Goal: Information Seeking & Learning: Learn about a topic

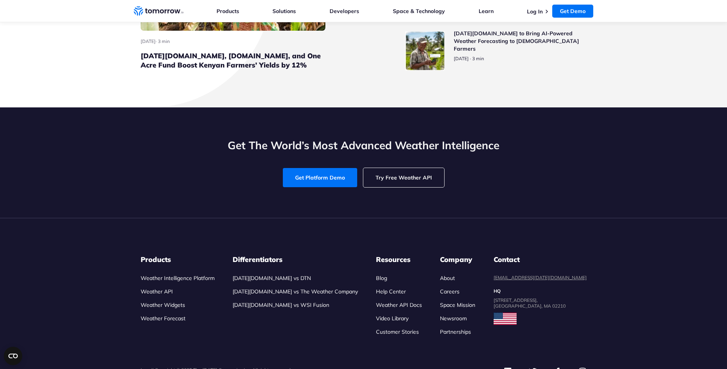
scroll to position [3567, 0]
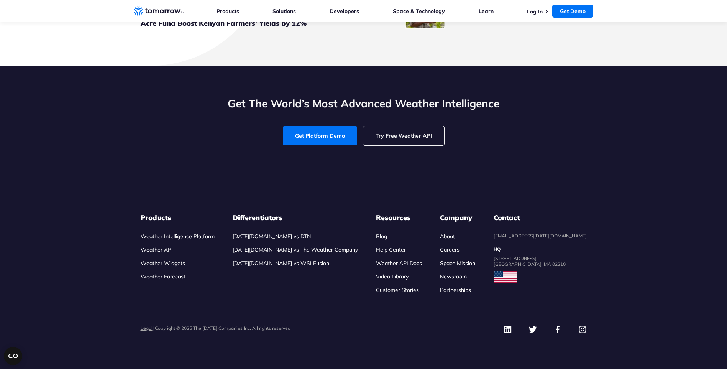
click at [153, 250] on link "Weather API" at bounding box center [157, 249] width 32 height 7
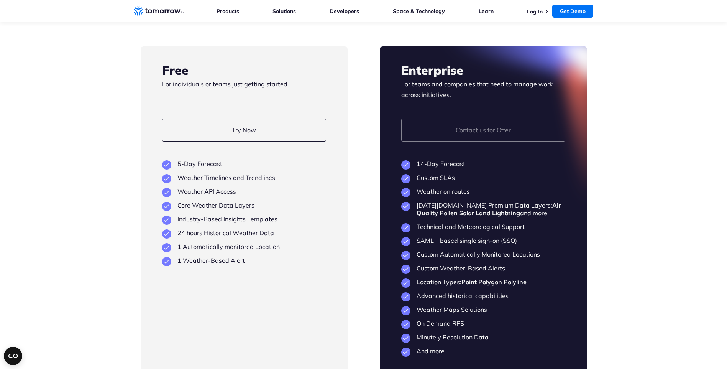
scroll to position [1803, 0]
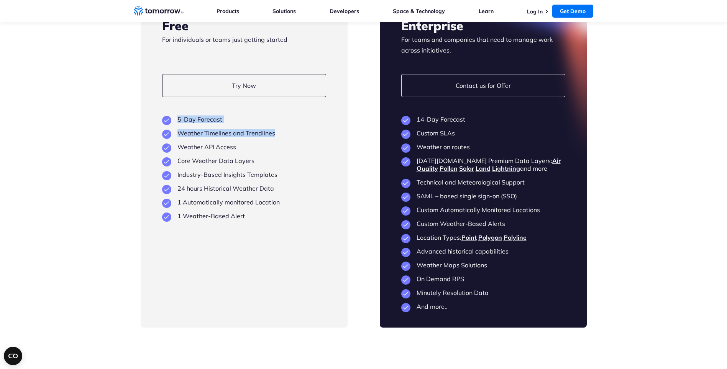
drag, startPoint x: 176, startPoint y: 145, endPoint x: 278, endPoint y: 160, distance: 102.7
click at [278, 160] on ul "5-Day Forecast Weather Timelines and Trendlines Weather API Access Core Weather…" at bounding box center [244, 167] width 164 height 104
click at [278, 137] on li "Weather Timelines and Trendlines" at bounding box center [244, 133] width 164 height 8
drag, startPoint x: 181, startPoint y: 171, endPoint x: 245, endPoint y: 173, distance: 64.5
click at [245, 151] on li "Weather API Access" at bounding box center [244, 147] width 164 height 8
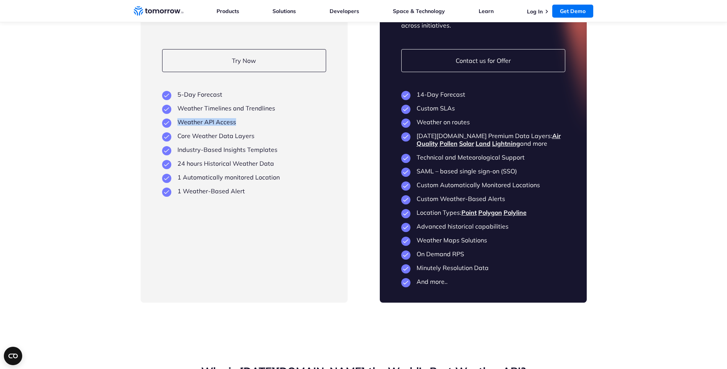
scroll to position [1841, 0]
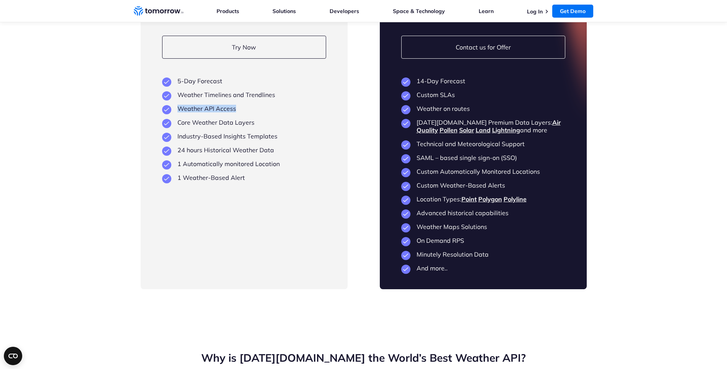
drag, startPoint x: 421, startPoint y: 146, endPoint x: 530, endPoint y: 157, distance: 109.5
click at [530, 134] on li "Tomorrow.io Premium Data Layers: Air Quality Pollen Solar Land Lightning and mo…" at bounding box center [484, 125] width 164 height 15
drag, startPoint x: 417, startPoint y: 170, endPoint x: 529, endPoint y: 167, distance: 112.0
click at [529, 148] on li "Technical and Meteorological Support" at bounding box center [484, 144] width 164 height 8
drag, startPoint x: 414, startPoint y: 184, endPoint x: 525, endPoint y: 180, distance: 111.7
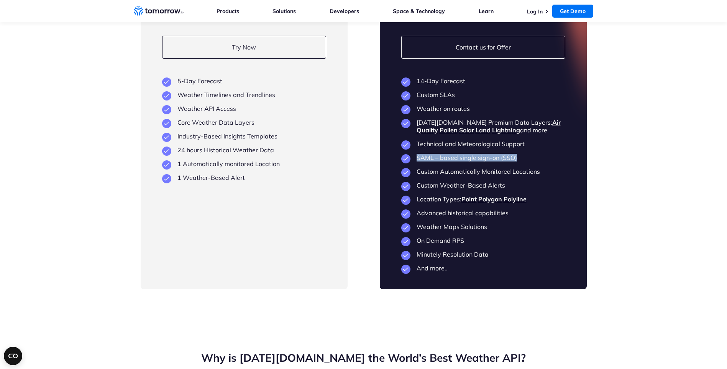
click at [525, 161] on li "SAML – based single sign-on (SSO)" at bounding box center [484, 158] width 164 height 8
drag, startPoint x: 418, startPoint y: 197, endPoint x: 544, endPoint y: 194, distance: 126.2
click at [544, 175] on li "Custom Automatically Monitored Locations" at bounding box center [484, 172] width 164 height 8
drag, startPoint x: 420, startPoint y: 212, endPoint x: 520, endPoint y: 208, distance: 100.2
click at [520, 189] on li "Custom Weather-Based Alerts" at bounding box center [484, 185] width 164 height 8
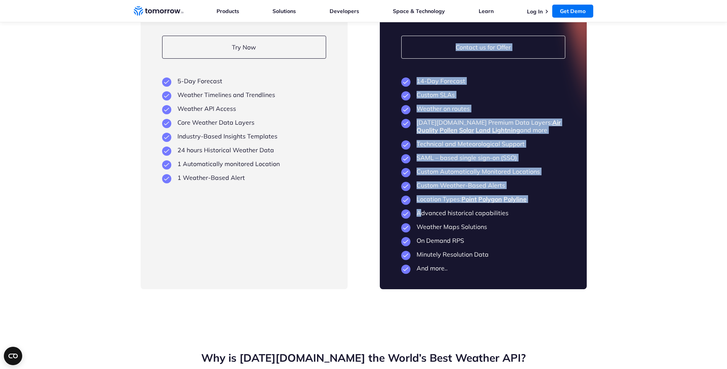
drag, startPoint x: 421, startPoint y: 237, endPoint x: 427, endPoint y: 255, distance: 19.4
click at [427, 255] on div "Enterprise For teams and companies that need to manage work across initiatives.…" at bounding box center [483, 127] width 207 height 326
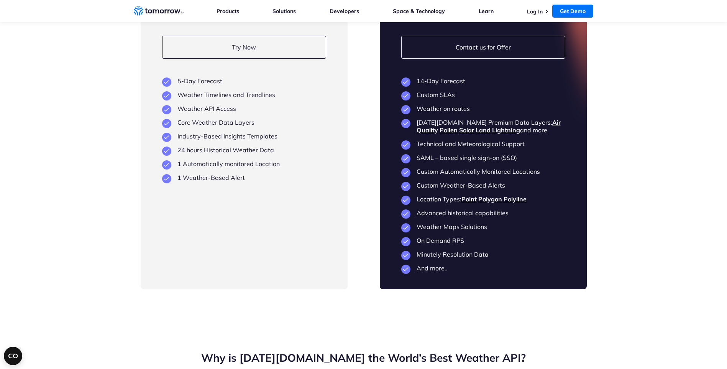
drag, startPoint x: 427, startPoint y: 255, endPoint x: 431, endPoint y: 254, distance: 4.1
click at [431, 230] on li "Weather Maps Solutions" at bounding box center [484, 227] width 164 height 8
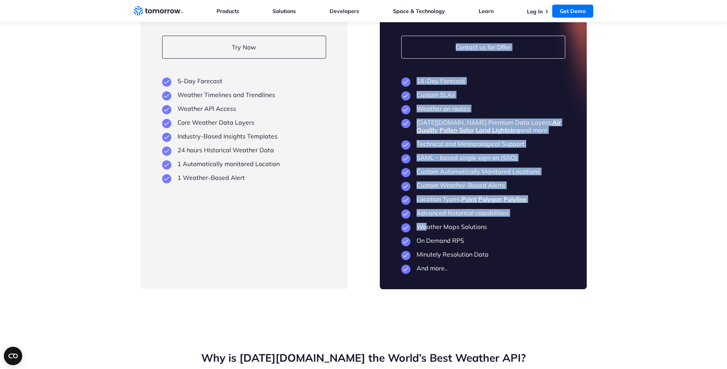
drag, startPoint x: 439, startPoint y: 250, endPoint x: 490, endPoint y: 245, distance: 51.2
click at [490, 245] on div "Enterprise For teams and companies that need to manage work across initiatives.…" at bounding box center [483, 127] width 207 height 326
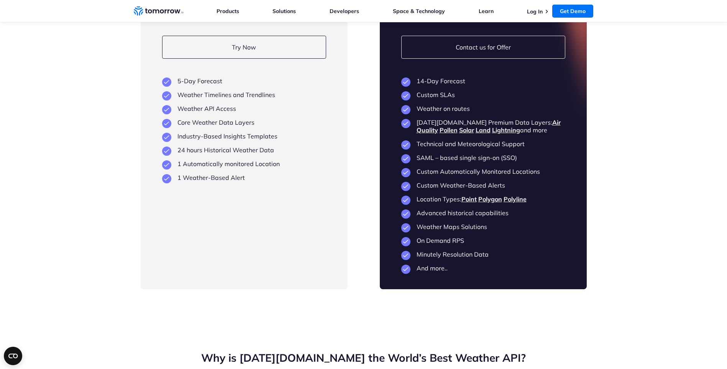
drag, startPoint x: 490, startPoint y: 245, endPoint x: 485, endPoint y: 252, distance: 7.7
click at [485, 230] on li "Weather Maps Solutions" at bounding box center [484, 227] width 164 height 8
drag, startPoint x: 177, startPoint y: 202, endPoint x: 244, endPoint y: 203, distance: 66.7
click at [244, 181] on li "1 Weather-Based Alert" at bounding box center [244, 178] width 164 height 8
drag, startPoint x: 244, startPoint y: 203, endPoint x: 280, endPoint y: 189, distance: 39.3
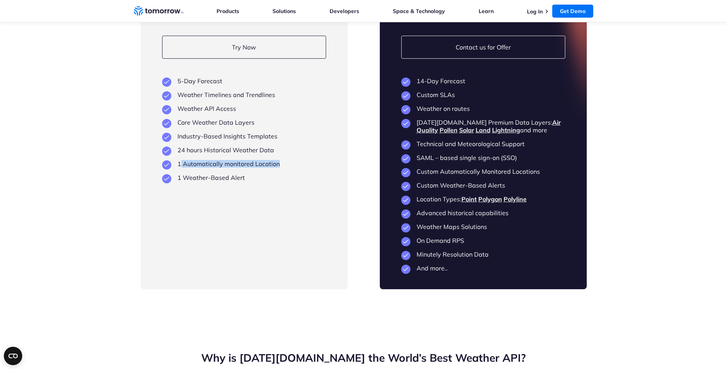
click at [280, 168] on li "1 Automatically monitored Location" at bounding box center [244, 164] width 164 height 8
drag, startPoint x: 181, startPoint y: 173, endPoint x: 276, endPoint y: 173, distance: 95.1
click at [276, 154] on li "24 hours Historical Weather Data" at bounding box center [244, 150] width 164 height 8
drag, startPoint x: 178, startPoint y: 161, endPoint x: 252, endPoint y: 158, distance: 74.9
click at [252, 140] on li "Industry-Based Insights Templates" at bounding box center [244, 136] width 164 height 8
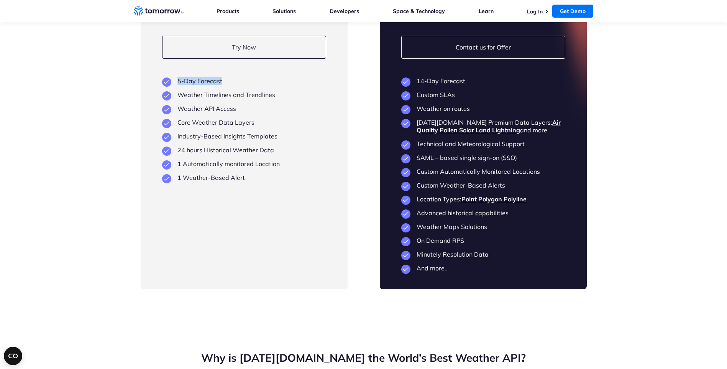
drag, startPoint x: 175, startPoint y: 104, endPoint x: 260, endPoint y: 98, distance: 85.0
click at [260, 98] on div "Free For individuals or teams just getting started Try Now View Key Features 5-…" at bounding box center [244, 127] width 207 height 326
drag, startPoint x: 177, startPoint y: 130, endPoint x: 268, endPoint y: 131, distance: 90.5
click at [268, 112] on li "Weather API Access" at bounding box center [244, 109] width 164 height 8
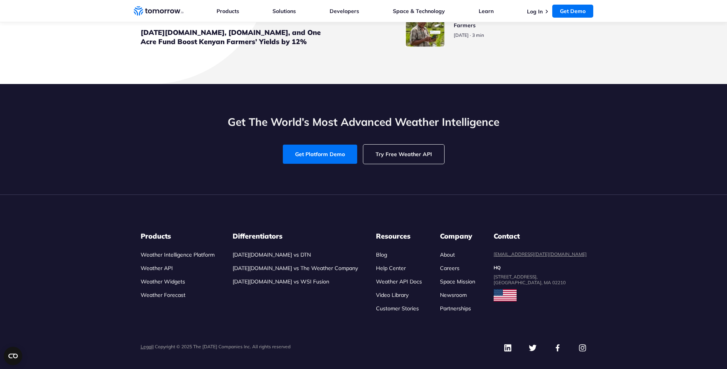
scroll to position [3571, 0]
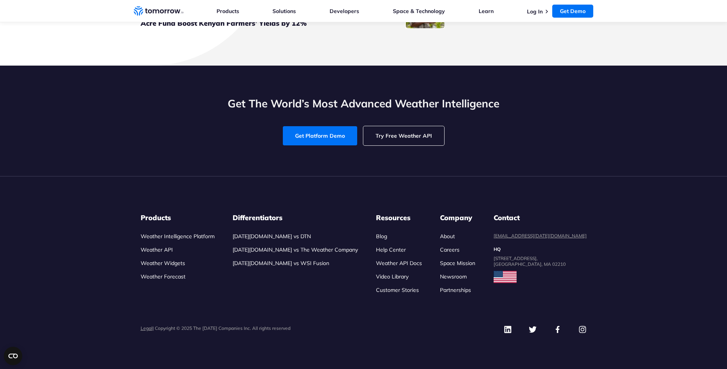
click at [165, 252] on link "Weather API" at bounding box center [157, 249] width 32 height 7
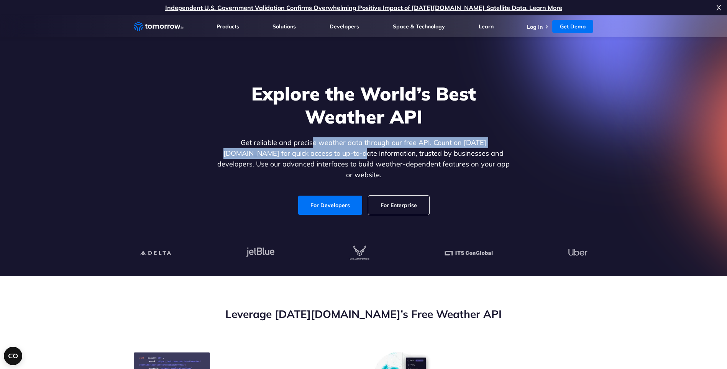
drag, startPoint x: 290, startPoint y: 138, endPoint x: 299, endPoint y: 158, distance: 21.5
click at [299, 158] on div "Explore the World’s Best Weather API Get reliable and precise weather data thro…" at bounding box center [364, 148] width 296 height 133
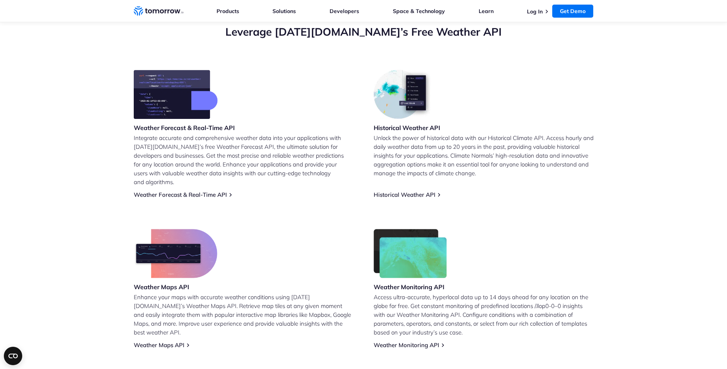
scroll to position [269, 0]
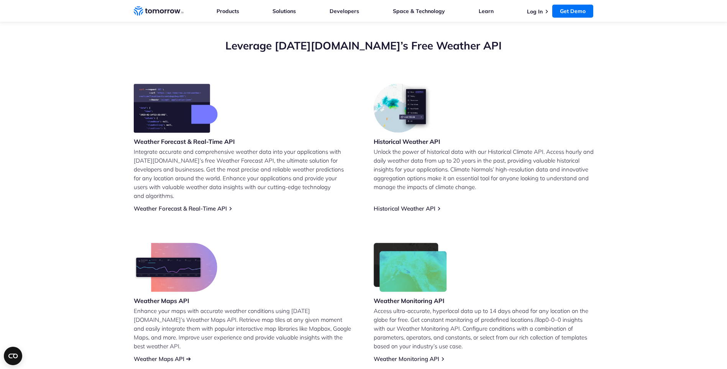
click at [164, 355] on link "Weather Maps API" at bounding box center [159, 358] width 51 height 7
click at [169, 205] on link "Weather Forecast & Real-Time API" at bounding box center [180, 208] width 93 height 7
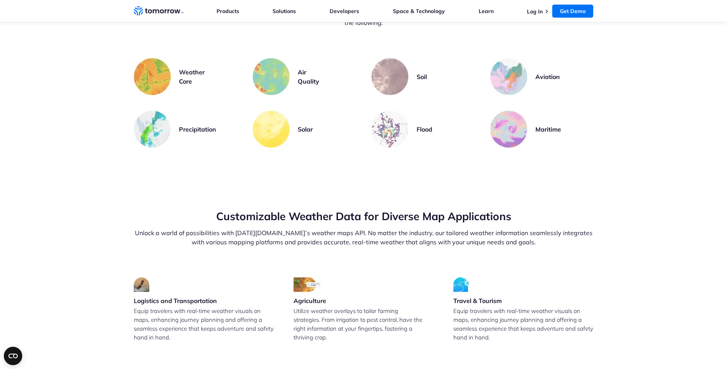
scroll to position [1611, 0]
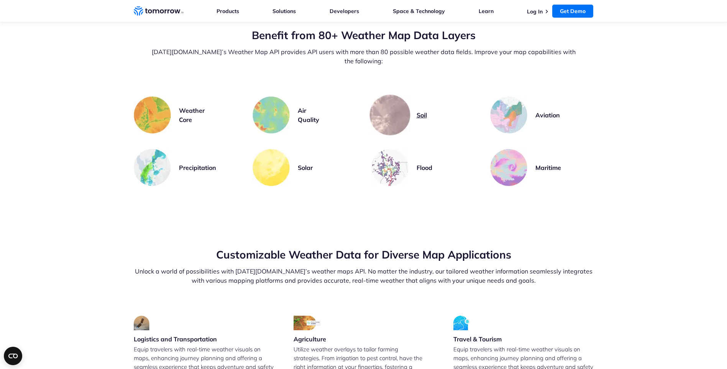
click at [413, 96] on link "Soil" at bounding box center [424, 114] width 104 height 37
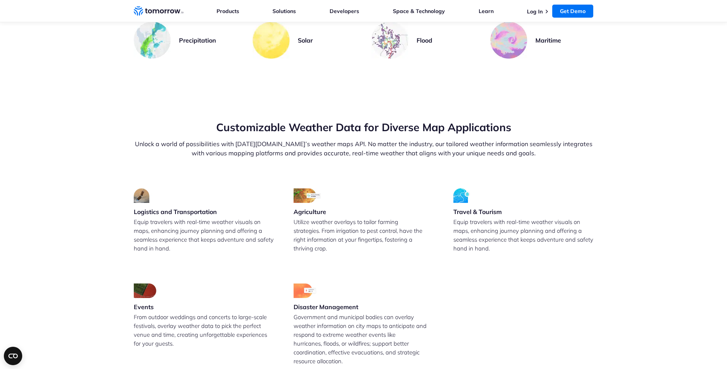
scroll to position [1726, 0]
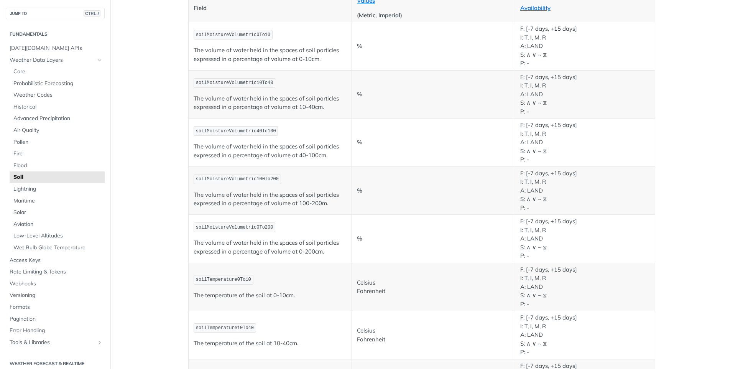
scroll to position [115, 0]
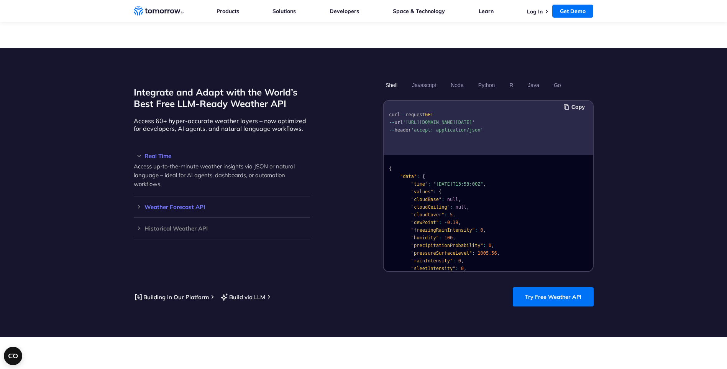
click at [202, 204] on h3 "Weather Forecast API" at bounding box center [222, 207] width 176 height 6
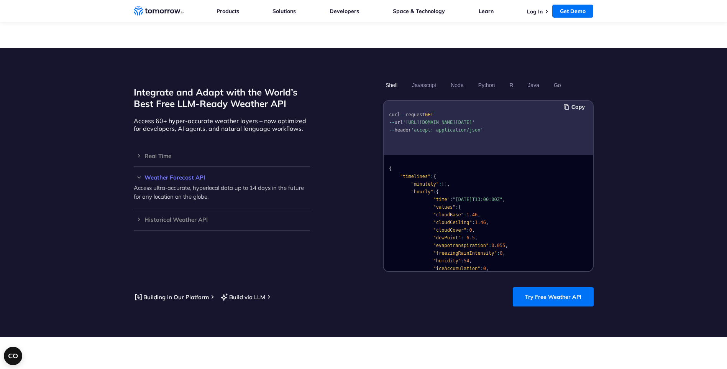
click at [176, 174] on h3 "Weather Forecast API" at bounding box center [222, 177] width 176 height 6
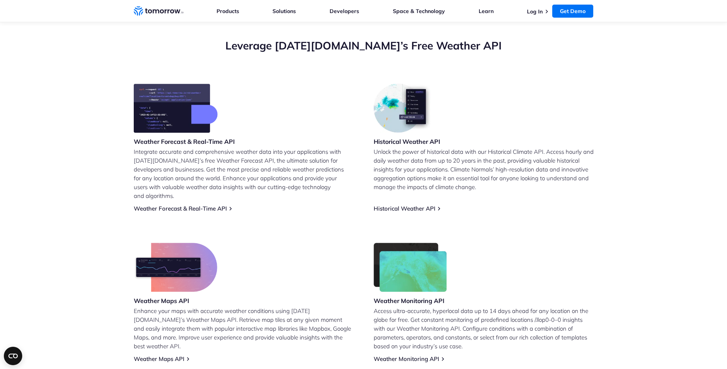
scroll to position [38, 0]
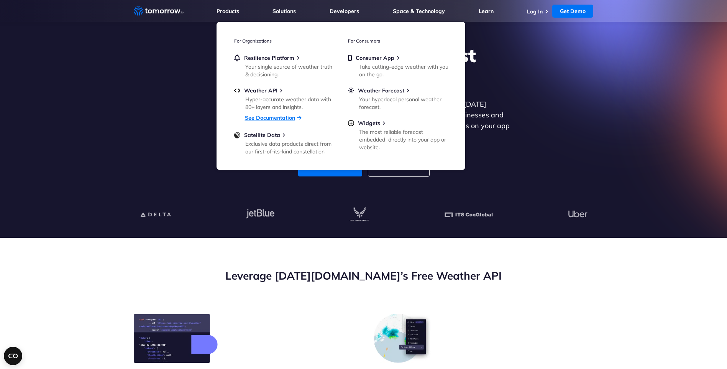
click at [256, 118] on link "See Documentation" at bounding box center [270, 117] width 50 height 7
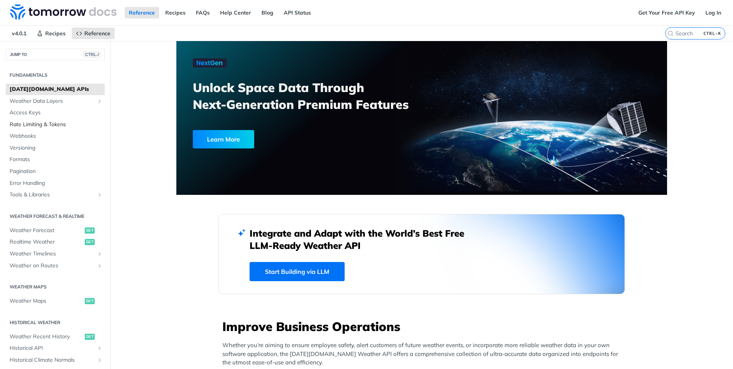
click at [41, 123] on span "Rate Limiting & Tokens" at bounding box center [56, 125] width 93 height 8
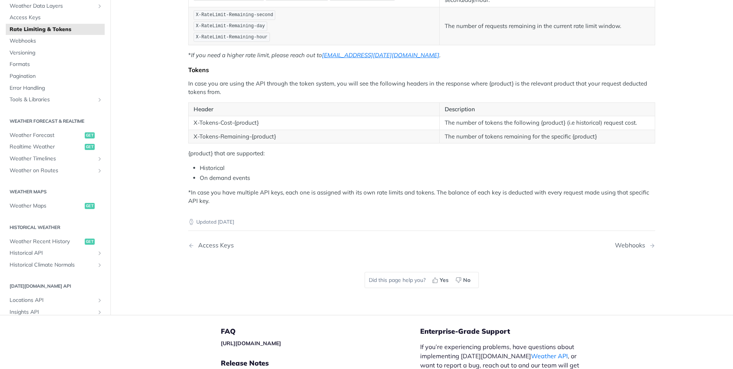
scroll to position [192, 0]
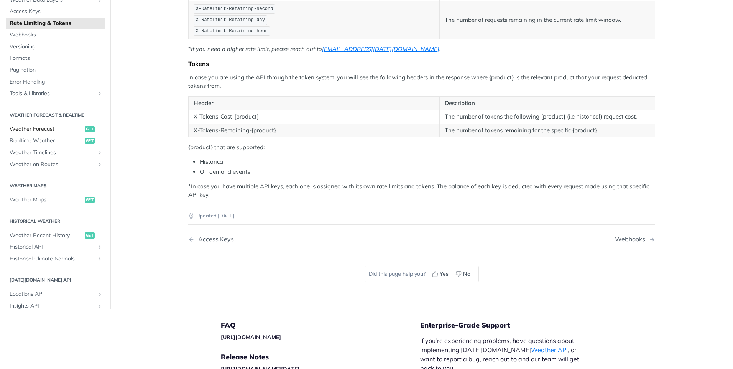
click at [19, 131] on span "Weather Forecast" at bounding box center [46, 129] width 73 height 8
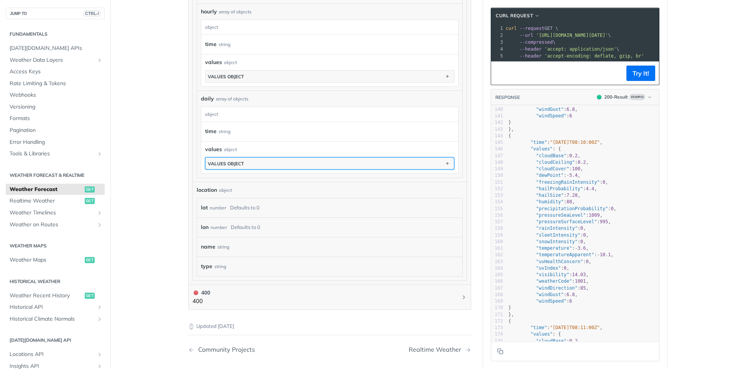
click at [289, 161] on button "values object" at bounding box center [330, 164] width 248 height 12
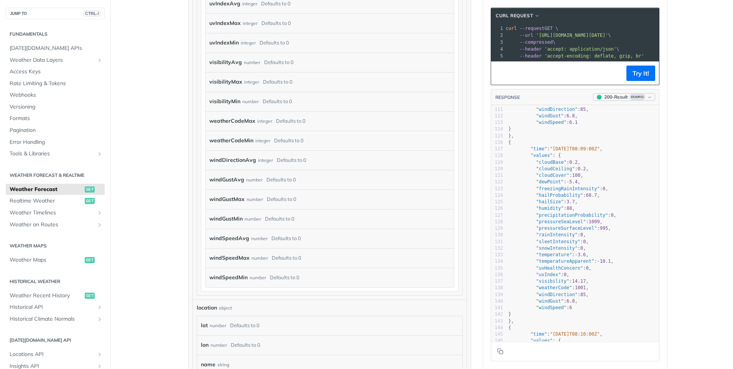
click at [647, 100] on icon "button" at bounding box center [650, 97] width 6 height 6
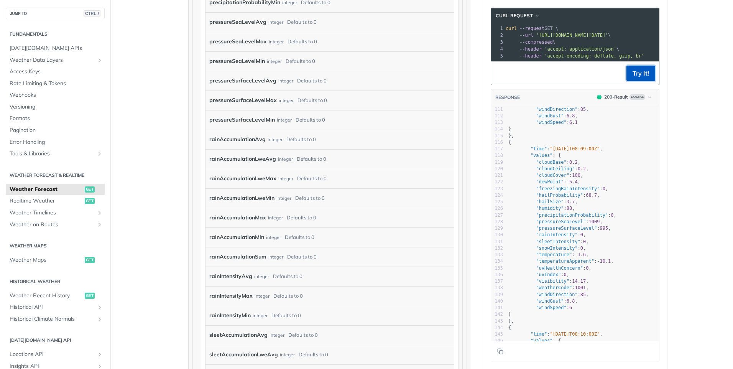
click at [636, 79] on button "Try It!" at bounding box center [641, 73] width 29 height 15
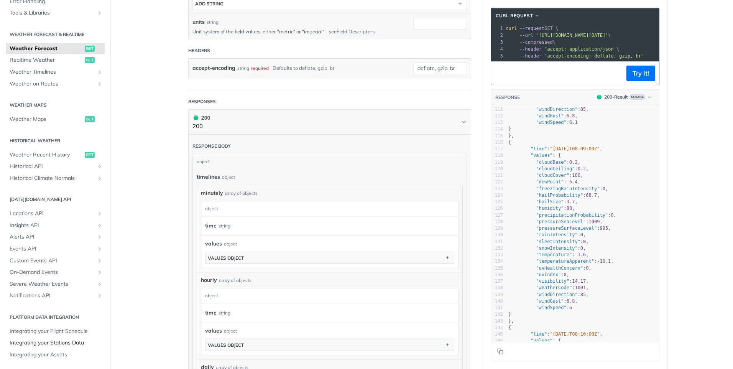
click at [41, 344] on span "Integrating your Stations Data" at bounding box center [56, 343] width 93 height 8
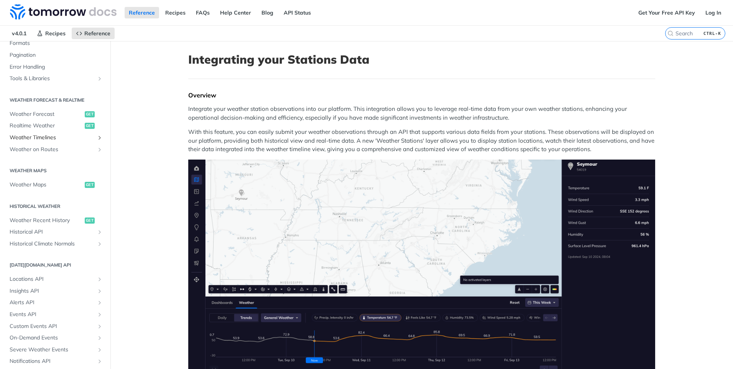
scroll to position [102, 0]
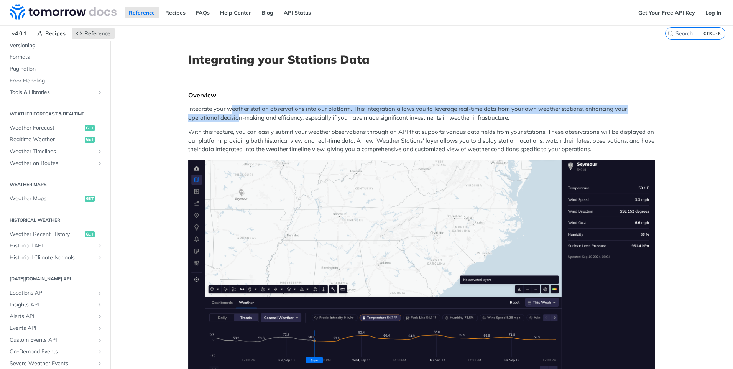
drag, startPoint x: 230, startPoint y: 110, endPoint x: 236, endPoint y: 119, distance: 10.7
click at [236, 119] on p "Integrate your weather station observations into our platform. This integration…" at bounding box center [421, 113] width 467 height 17
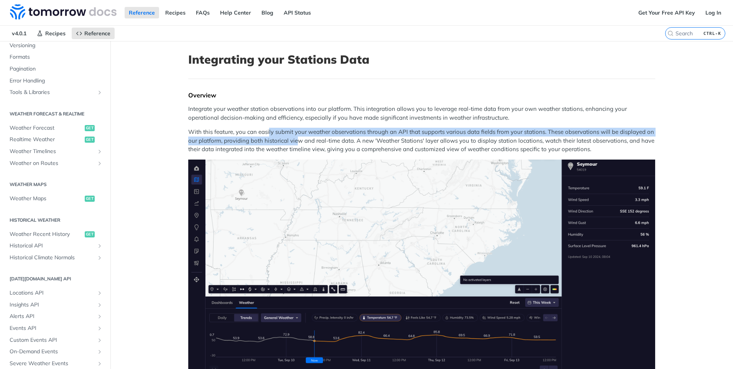
drag, startPoint x: 236, startPoint y: 119, endPoint x: 293, endPoint y: 138, distance: 60.1
click at [293, 138] on p "With this feature, you can easily submit your weather observations through an A…" at bounding box center [421, 141] width 467 height 26
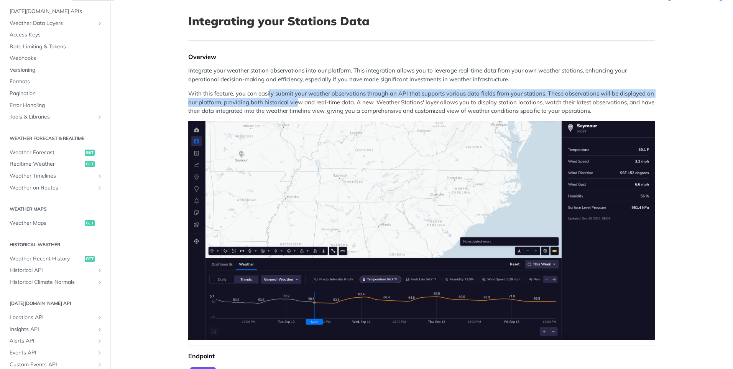
scroll to position [0, 0]
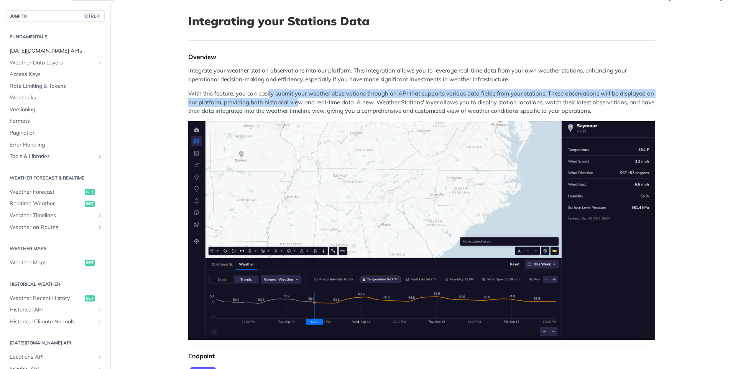
click at [44, 50] on span "[DATE][DOMAIN_NAME] APIs" at bounding box center [56, 51] width 93 height 8
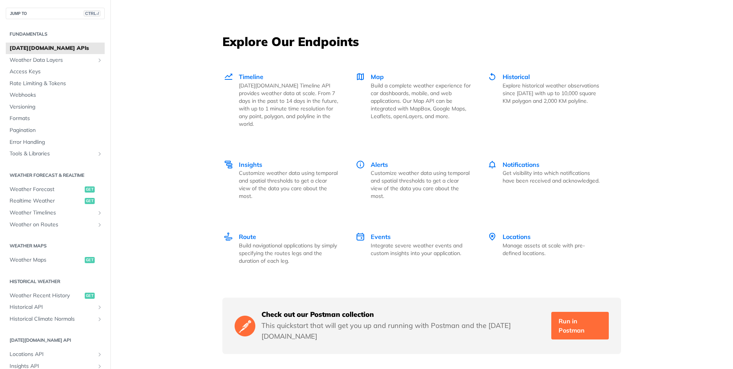
scroll to position [1074, 0]
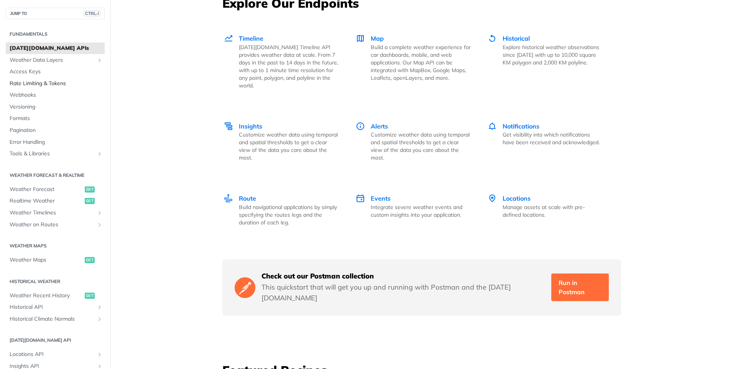
click at [44, 82] on span "Rate Limiting & Tokens" at bounding box center [56, 84] width 93 height 8
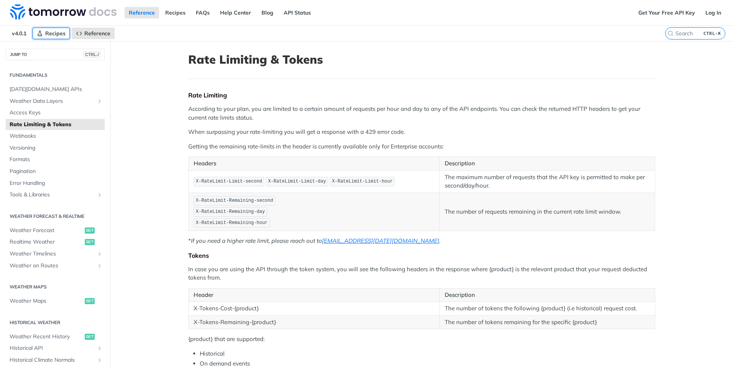
click at [46, 36] on span "Recipes" at bounding box center [55, 33] width 20 height 7
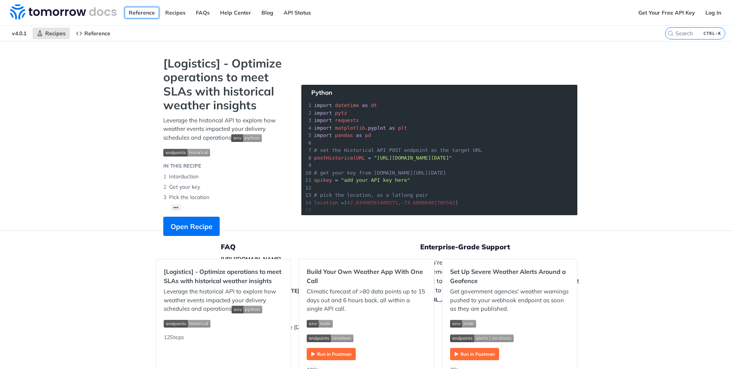
click at [133, 9] on link "Reference" at bounding box center [142, 13] width 35 height 12
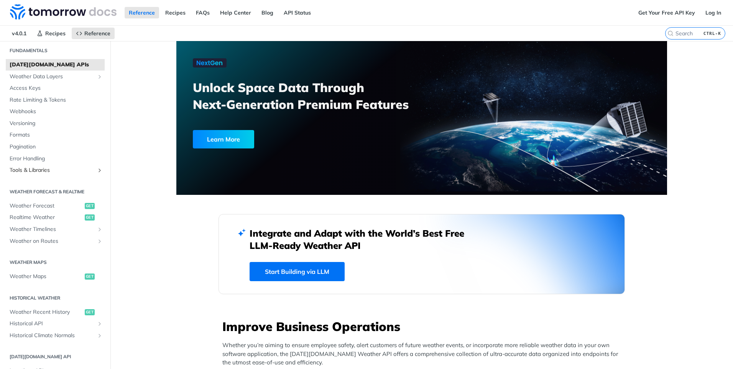
scroll to position [38, 0]
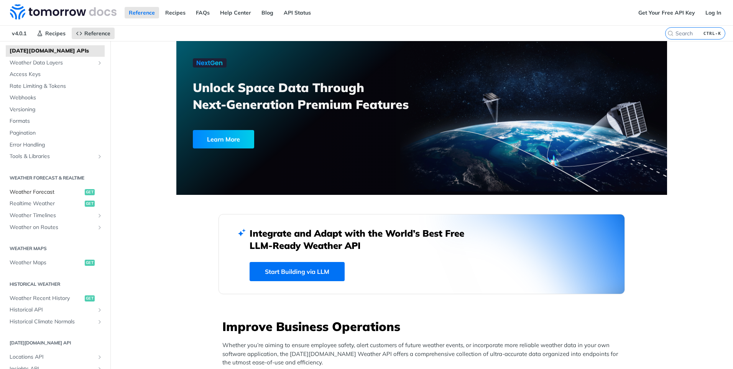
click at [16, 191] on span "Weather Forecast" at bounding box center [46, 192] width 73 height 8
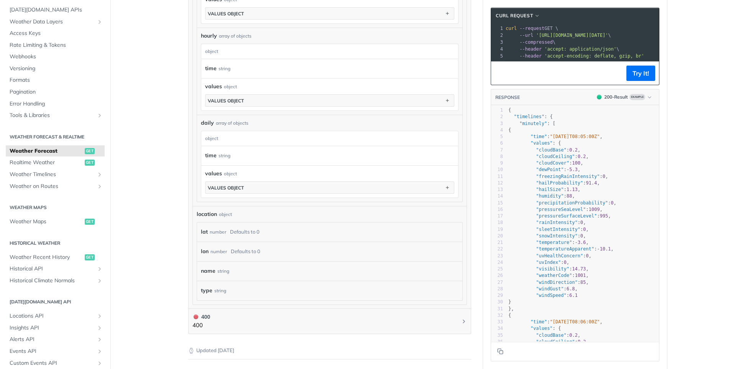
scroll to position [575, 0]
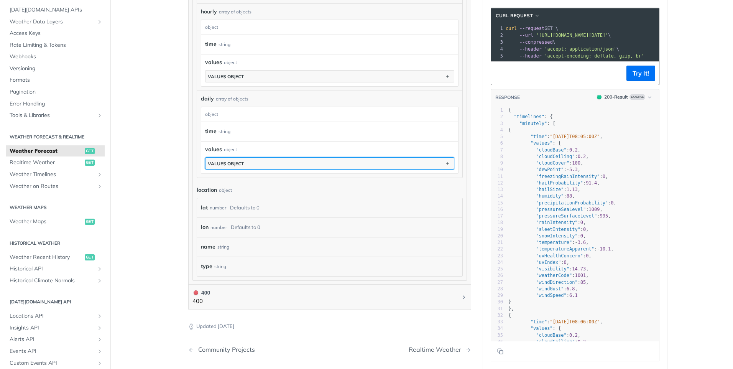
click at [303, 163] on button "values object" at bounding box center [330, 164] width 248 height 12
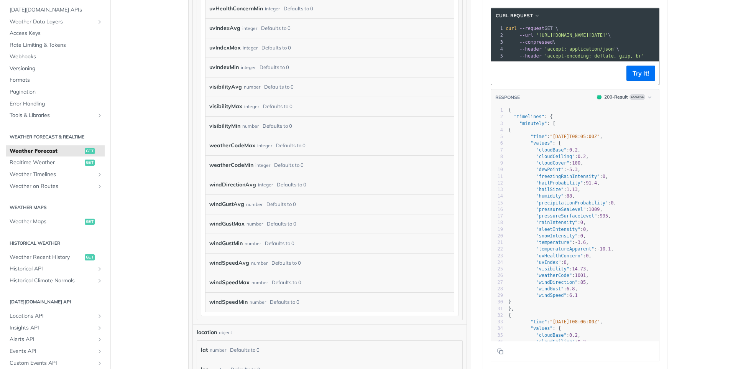
scroll to position [2531, 0]
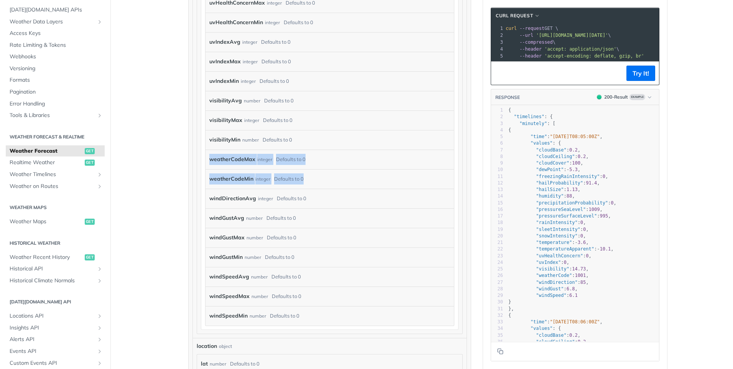
drag, startPoint x: 205, startPoint y: 157, endPoint x: 307, endPoint y: 174, distance: 103.8
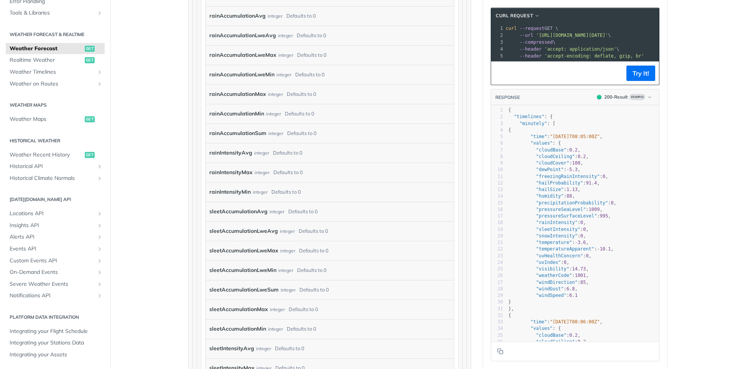
scroll to position [1649, 0]
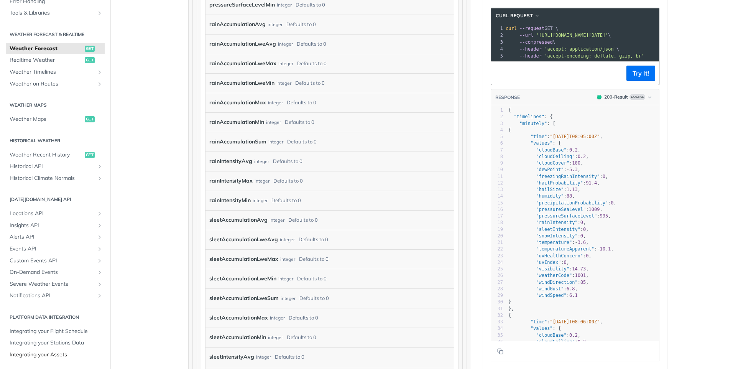
click at [44, 352] on span "Integrating your Assets" at bounding box center [56, 355] width 93 height 8
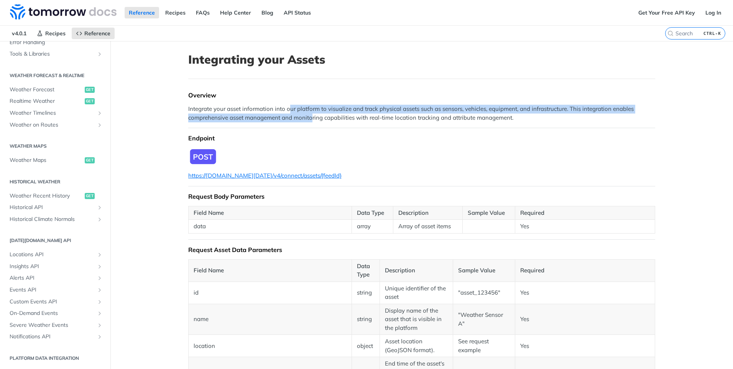
drag, startPoint x: 286, startPoint y: 110, endPoint x: 308, endPoint y: 117, distance: 23.0
click at [308, 117] on p "Integrate your asset information into our platform to visualize and track physi…" at bounding box center [421, 113] width 467 height 17
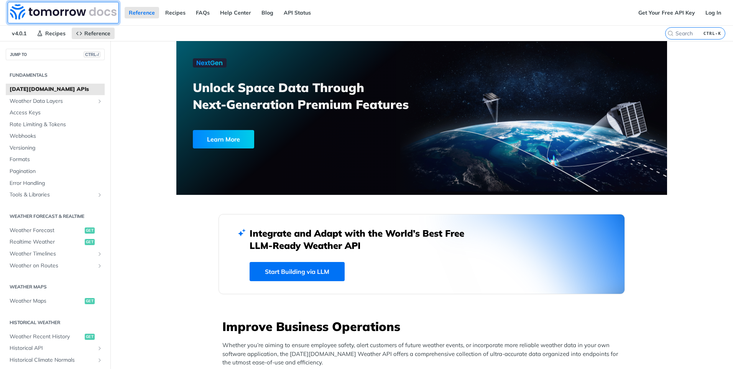
click at [65, 13] on img at bounding box center [63, 11] width 107 height 15
